Goal: Task Accomplishment & Management: Use online tool/utility

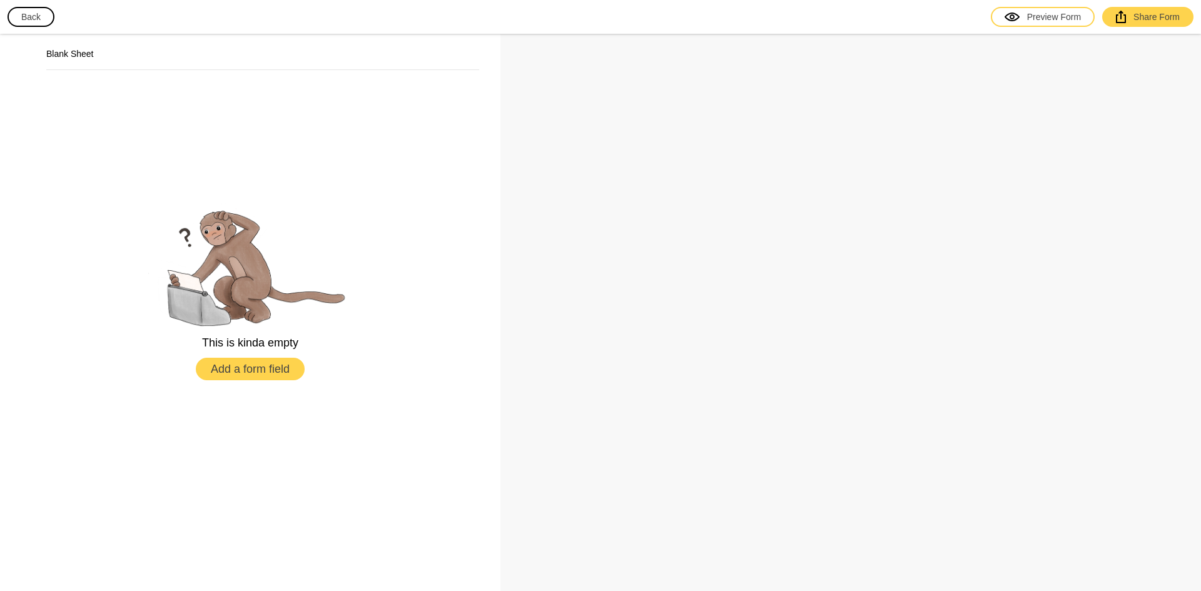
click at [36, 19] on button "Back" at bounding box center [31, 17] width 47 height 20
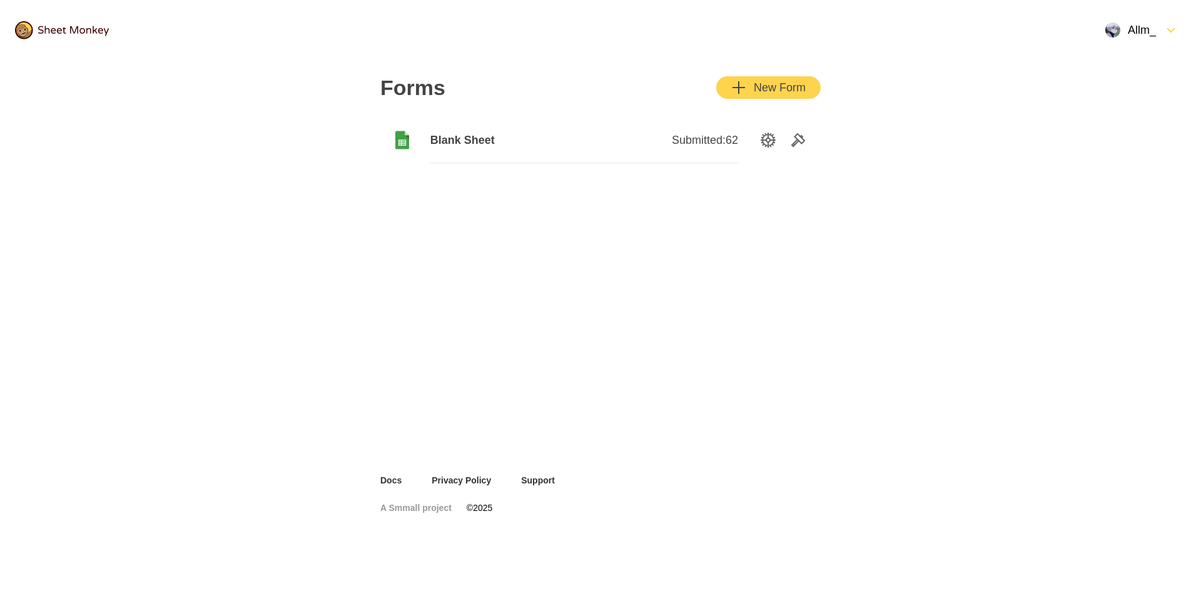
click at [397, 133] on icon at bounding box center [402, 140] width 14 height 18
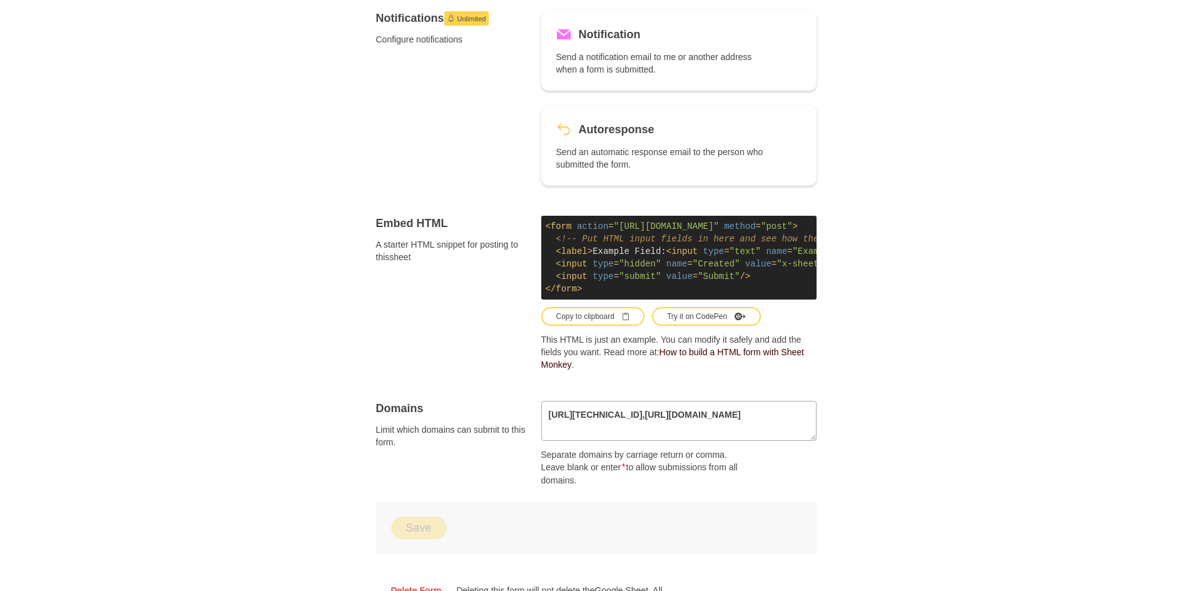
scroll to position [683, 0]
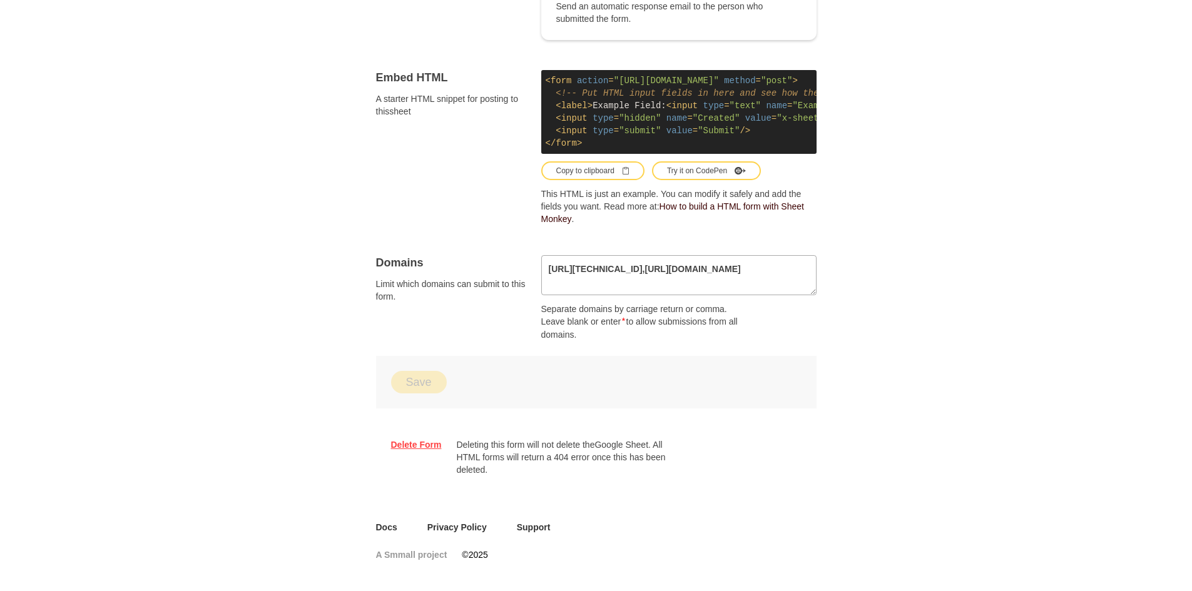
click at [406, 446] on link "Delete Form" at bounding box center [416, 445] width 51 height 13
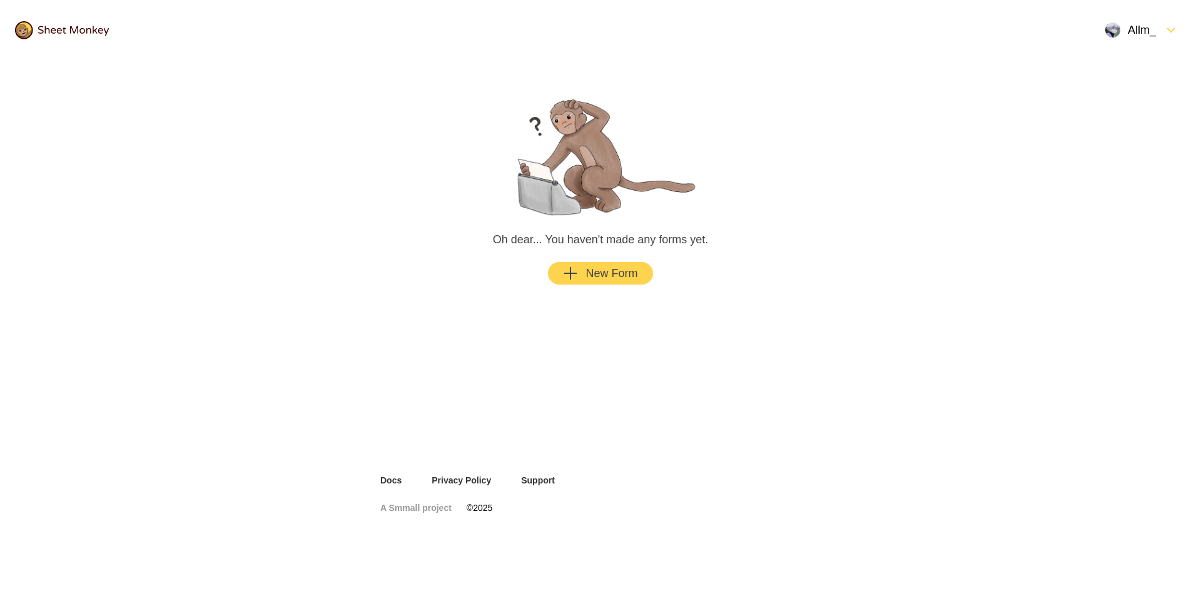
click at [597, 272] on div "New Form" at bounding box center [600, 273] width 74 height 15
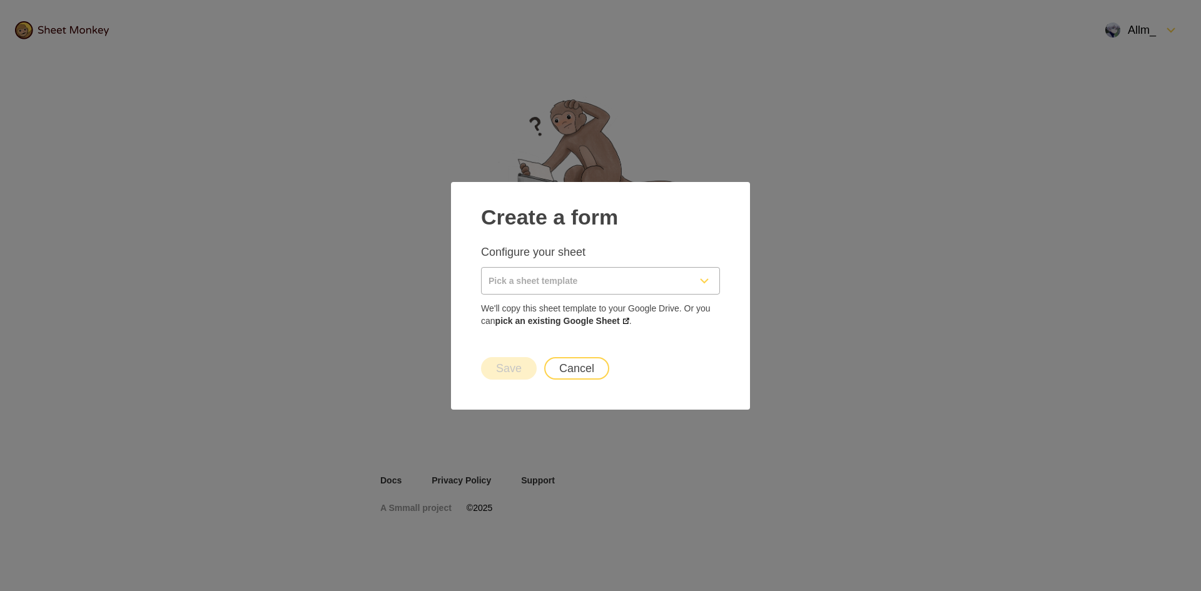
click at [587, 280] on input "Pick a sheet template" at bounding box center [586, 281] width 208 height 26
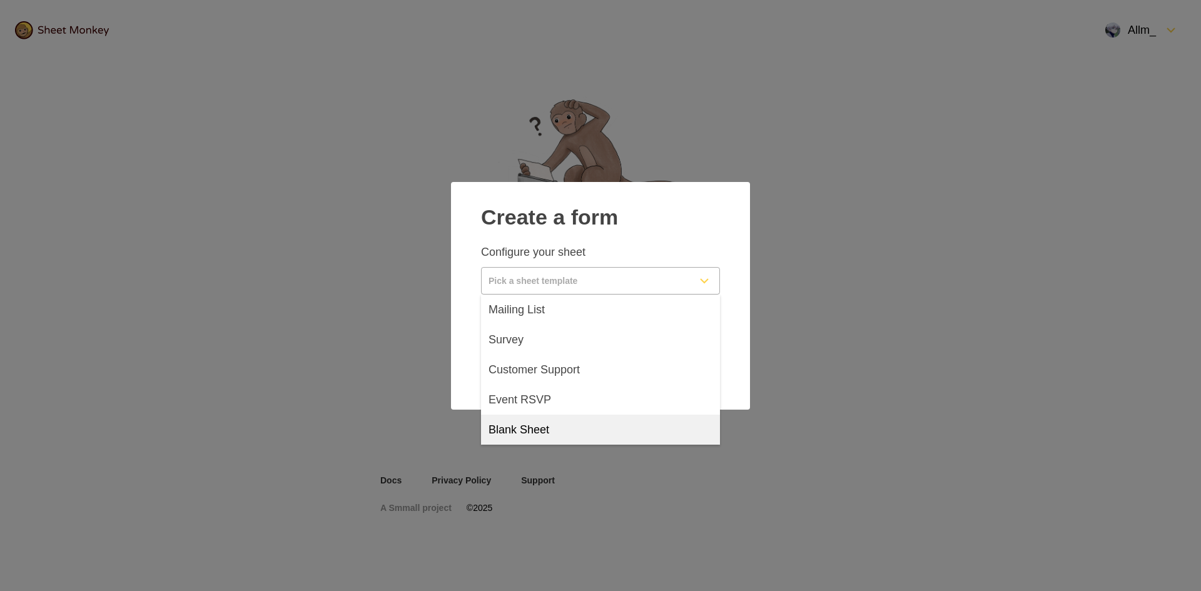
click at [547, 428] on span "Blank Sheet" at bounding box center [519, 429] width 61 height 15
type input "Blank Sheet"
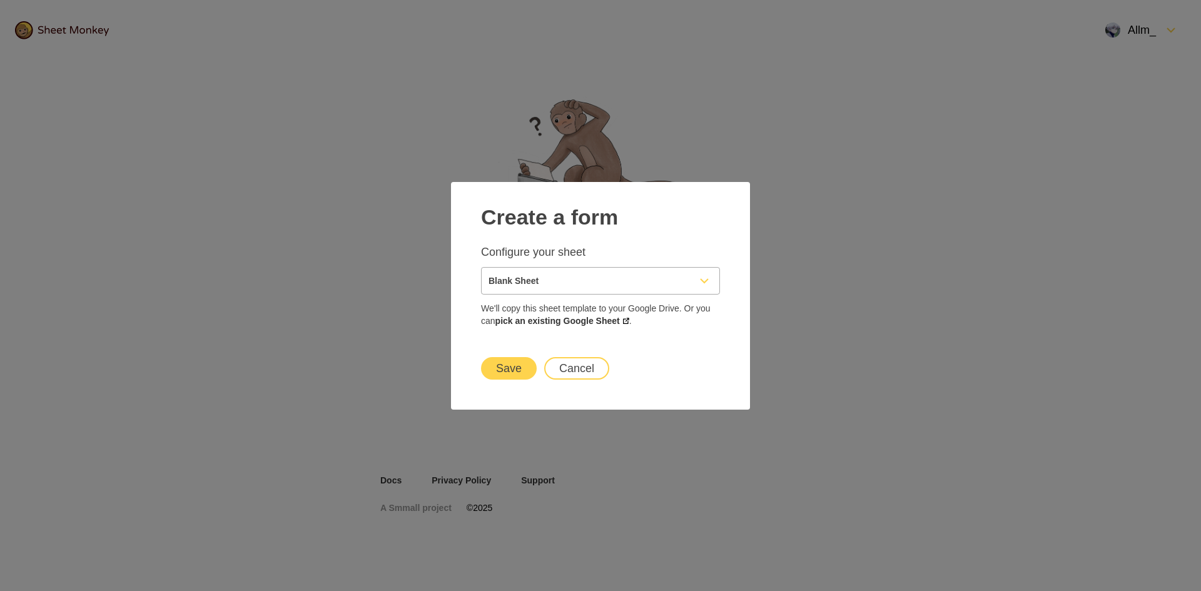
click at [522, 376] on button "Save" at bounding box center [509, 368] width 56 height 23
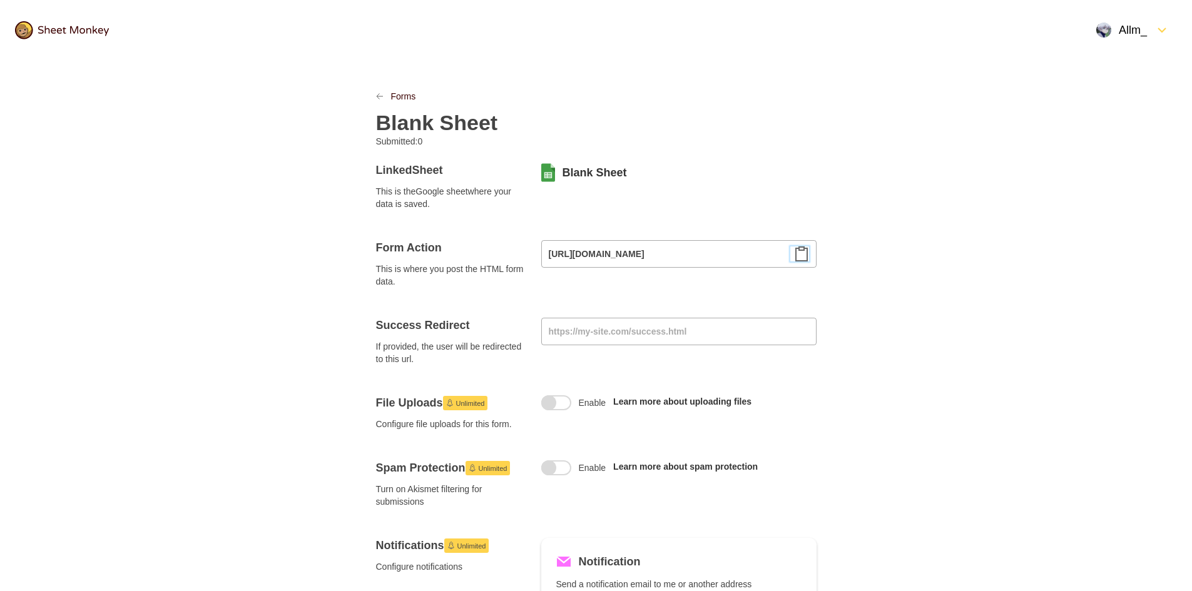
click at [803, 256] on icon "Clipboard" at bounding box center [801, 253] width 15 height 15
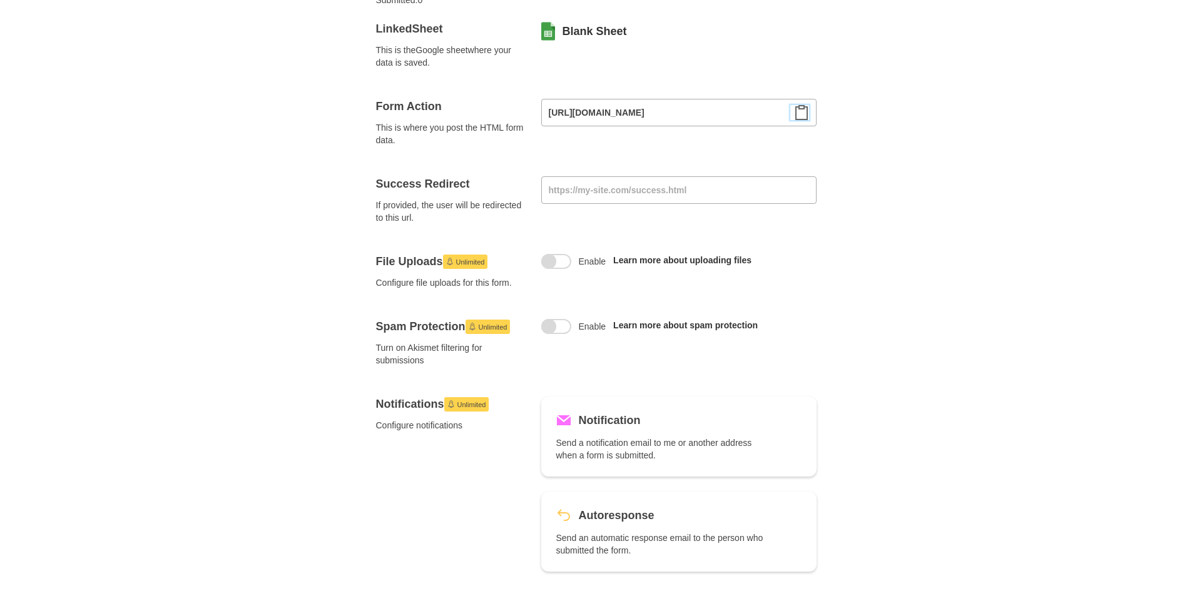
scroll to position [119, 0]
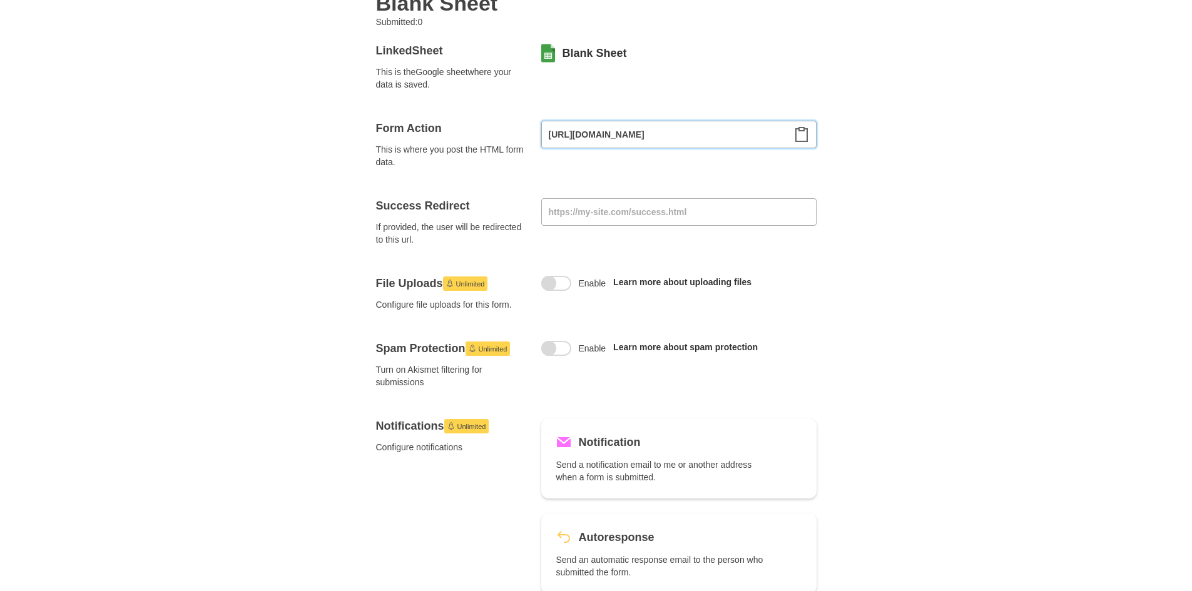
drag, startPoint x: 693, startPoint y: 133, endPoint x: 848, endPoint y: 136, distance: 154.6
click at [848, 136] on div "Forms Blank Sheet Submitted: 0 Linked Sheet This is the Google sheet where your…" at bounding box center [596, 508] width 1192 height 1134
click at [781, 136] on input "[URL][DOMAIN_NAME]" at bounding box center [678, 135] width 275 height 28
click at [804, 133] on icon "Clipboard" at bounding box center [801, 134] width 15 height 15
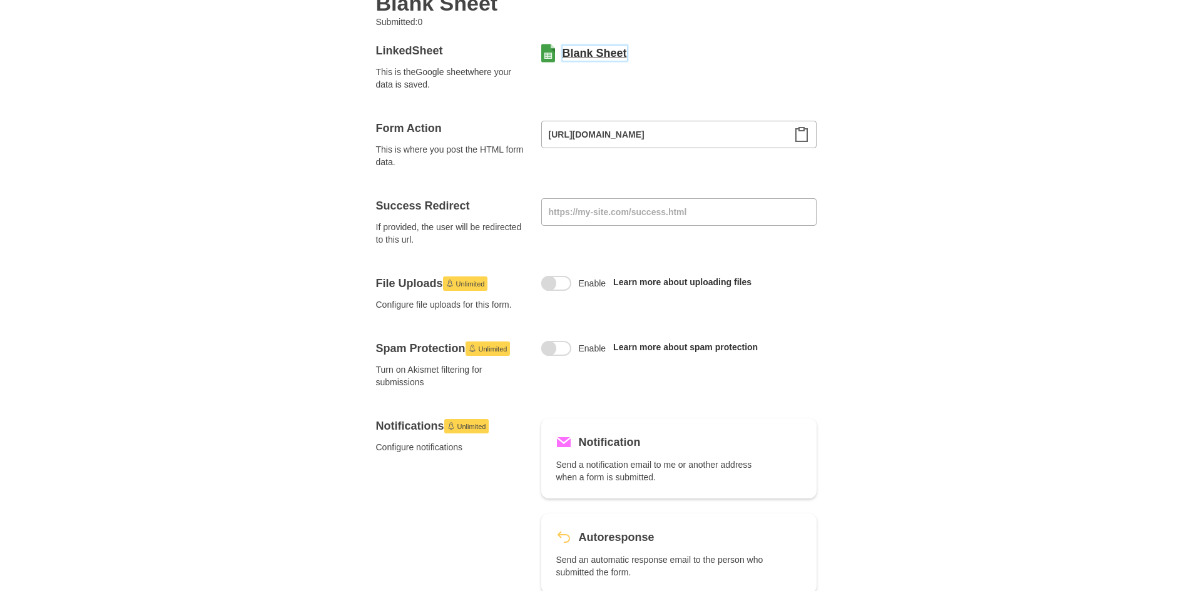
click at [604, 51] on link "Blank Sheet" at bounding box center [594, 53] width 64 height 15
click at [809, 134] on div at bounding box center [801, 133] width 22 height 17
click at [803, 134] on icon "Clipboard" at bounding box center [801, 134] width 15 height 15
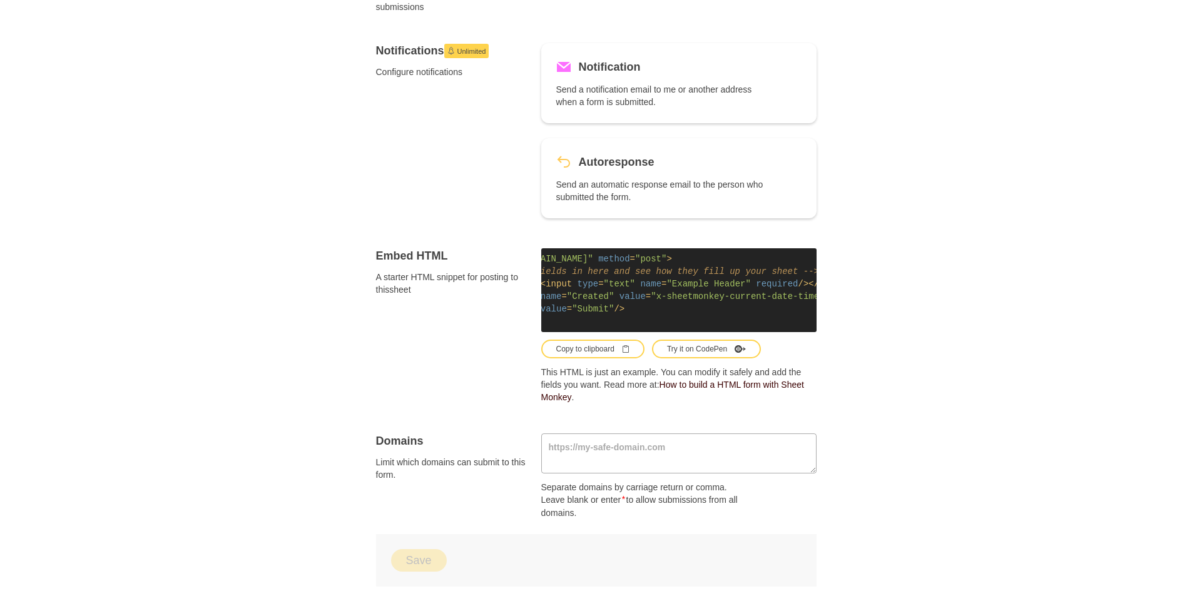
scroll to position [0, 175]
